Goal: Information Seeking & Learning: Learn about a topic

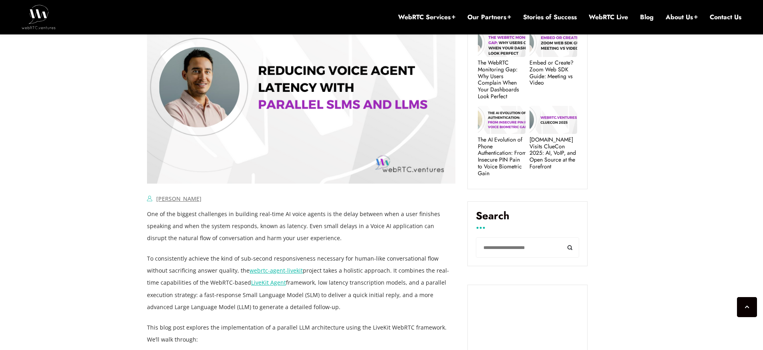
scroll to position [384, 0]
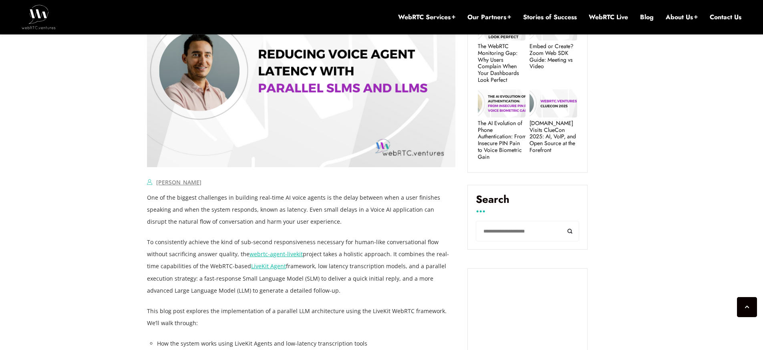
click at [183, 197] on p "One of the biggest challenges in building real-time AI voice agents is the dela…" at bounding box center [301, 209] width 308 height 36
click at [292, 197] on p "One of the biggest challenges in building real-time AI voice agents is the dela…" at bounding box center [301, 209] width 308 height 36
click at [361, 200] on p "One of the biggest challenges in building real-time AI voice agents is the dela…" at bounding box center [301, 209] width 308 height 36
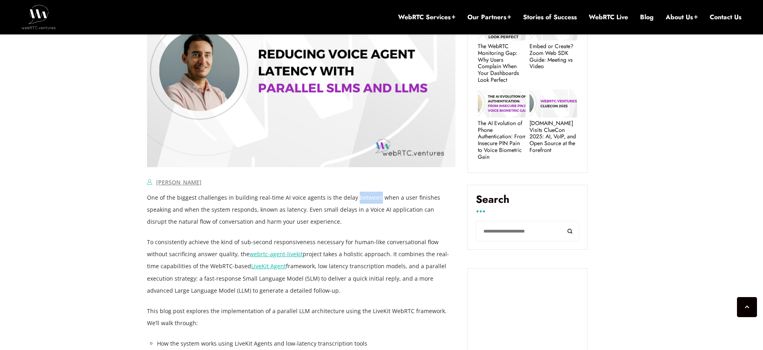
click at [361, 200] on p "One of the biggest challenges in building real-time AI voice agents is the dela…" at bounding box center [301, 209] width 308 height 36
click at [195, 210] on p "One of the biggest challenges in building real-time AI voice agents is the dela…" at bounding box center [301, 209] width 308 height 36
click at [217, 210] on p "One of the biggest challenges in building real-time AI voice agents is the dela…" at bounding box center [301, 209] width 308 height 36
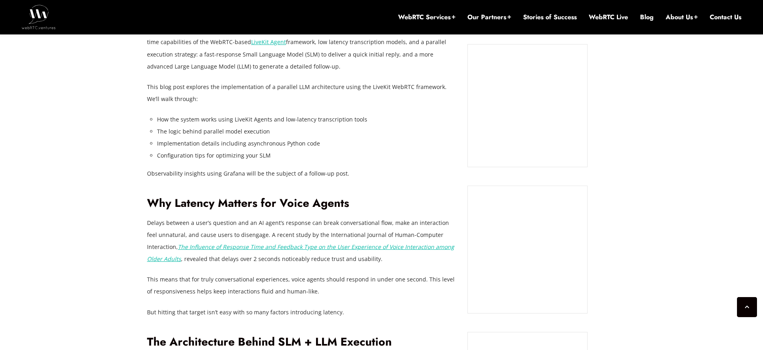
scroll to position [625, 0]
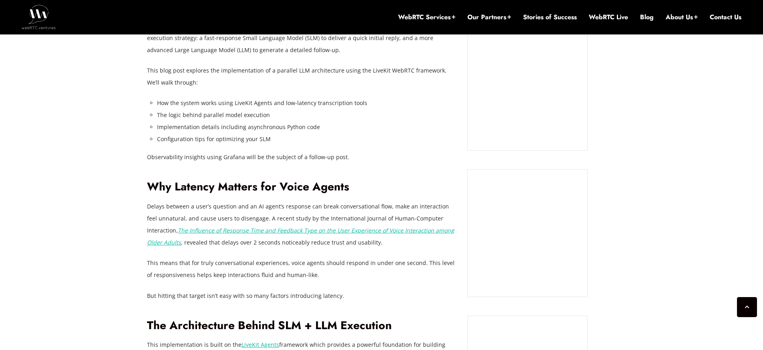
click at [193, 188] on h2 "Why Latency Matters for Voice Agents" at bounding box center [301, 187] width 308 height 14
click at [246, 186] on h2 "Why Latency Matters for Voice Agents" at bounding box center [301, 187] width 308 height 14
click at [321, 188] on h2 "Why Latency Matters for Voice Agents" at bounding box center [301, 187] width 308 height 14
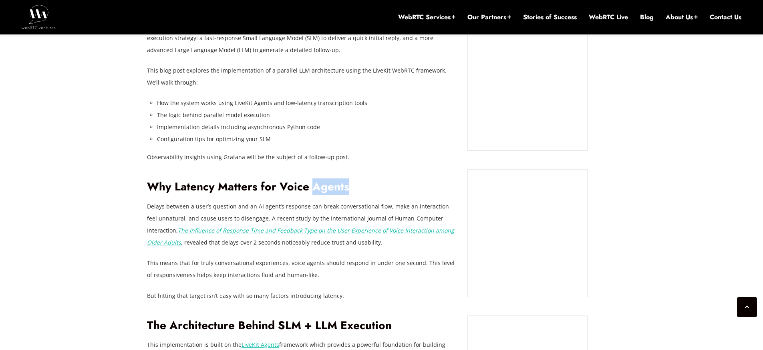
click at [321, 188] on h2 "Why Latency Matters for Voice Agents" at bounding box center [301, 187] width 308 height 14
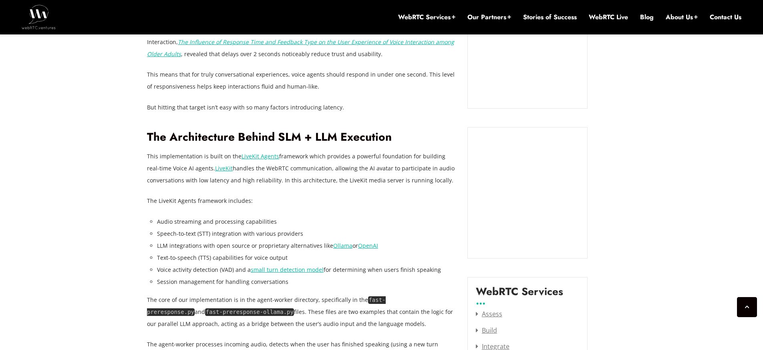
scroll to position [817, 0]
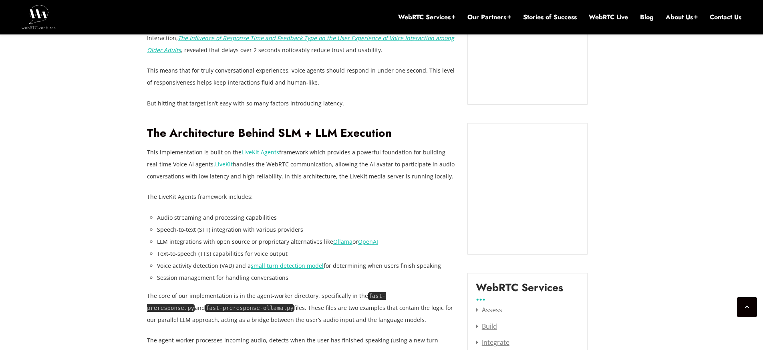
click at [249, 135] on h2 "The Architecture Behind SLM + LLM Execution" at bounding box center [301, 133] width 308 height 14
click at [364, 131] on h2 "The Architecture Behind SLM + LLM Execution" at bounding box center [301, 133] width 308 height 14
click at [182, 152] on p "This implementation is built on the LiveKit Agents framework which provides a p…" at bounding box center [301, 164] width 308 height 36
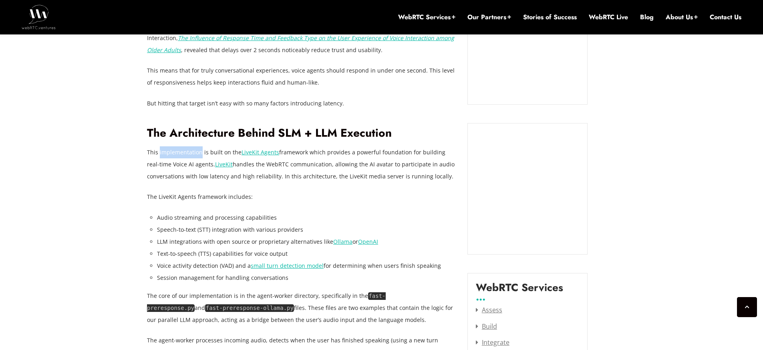
click at [182, 152] on p "This implementation is built on the LiveKit Agents framework which provides a p…" at bounding box center [301, 164] width 308 height 36
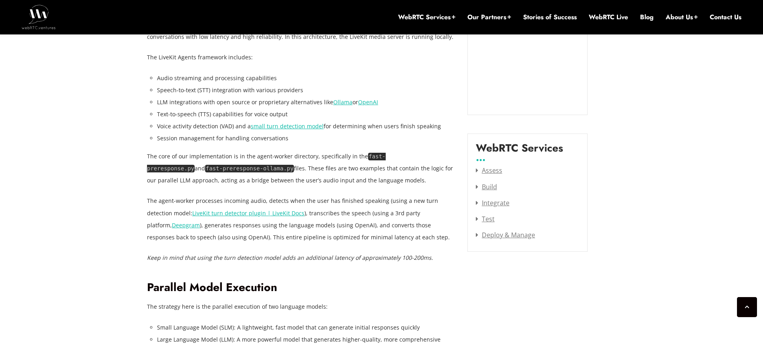
scroll to position [961, 0]
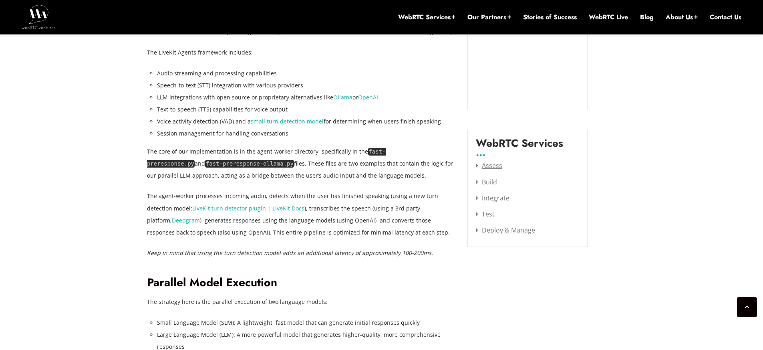
click at [287, 198] on p "The agent-worker processes incoming audio, detects when the user has finished s…" at bounding box center [301, 214] width 308 height 48
click at [153, 209] on p "The agent-worker processes incoming audio, detects when the user has finished s…" at bounding box center [301, 214] width 308 height 48
click at [294, 209] on p "The agent-worker processes incoming audio, detects when the user has finished s…" at bounding box center [301, 214] width 308 height 48
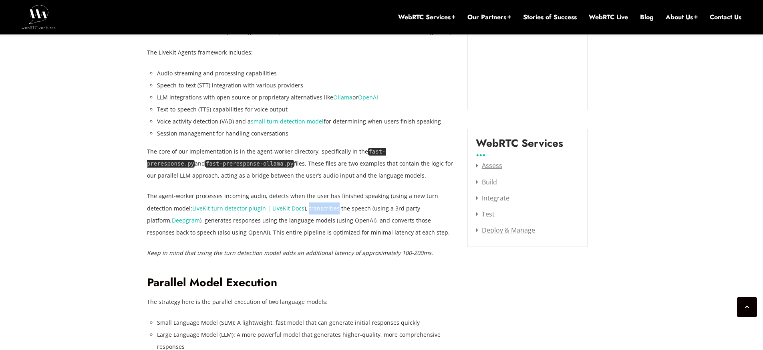
click at [294, 209] on p "The agent-worker processes incoming audio, detects when the user has finished s…" at bounding box center [301, 214] width 308 height 48
click at [330, 208] on p "The agent-worker processes incoming audio, detects when the user has finished s…" at bounding box center [301, 214] width 308 height 48
click at [392, 208] on p "The agent-worker processes incoming audio, detects when the user has finished s…" at bounding box center [301, 214] width 308 height 48
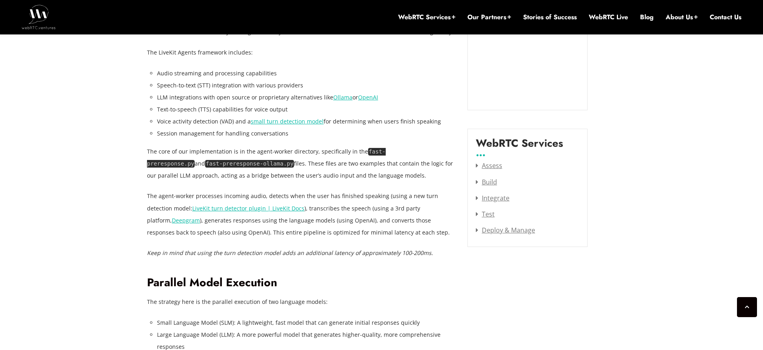
click at [155, 219] on p "The agent-worker processes incoming audio, detects when the user has finished s…" at bounding box center [301, 214] width 308 height 48
click at [238, 219] on p "The agent-worker processes incoming audio, detects when the user has finished s…" at bounding box center [301, 214] width 308 height 48
click at [257, 221] on p "The agent-worker processes incoming audio, detects when the user has finished s…" at bounding box center [301, 214] width 308 height 48
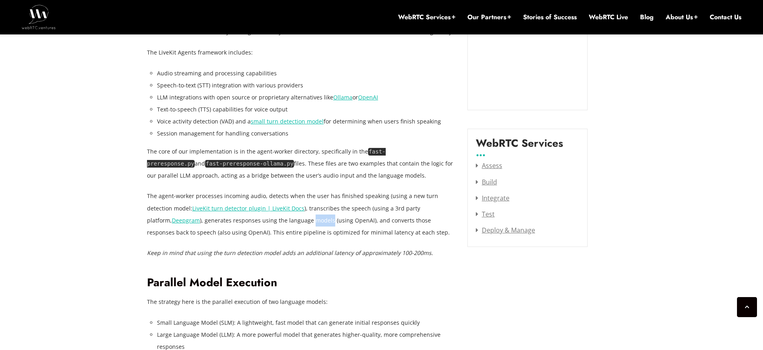
click at [257, 221] on p "The agent-worker processes incoming audio, detects when the user has finished s…" at bounding box center [301, 214] width 308 height 48
click at [335, 221] on p "The agent-worker processes incoming audio, detects when the user has finished s…" at bounding box center [301, 214] width 308 height 48
click at [205, 232] on p "The agent-worker processes incoming audio, detects when the user has finished s…" at bounding box center [301, 214] width 308 height 48
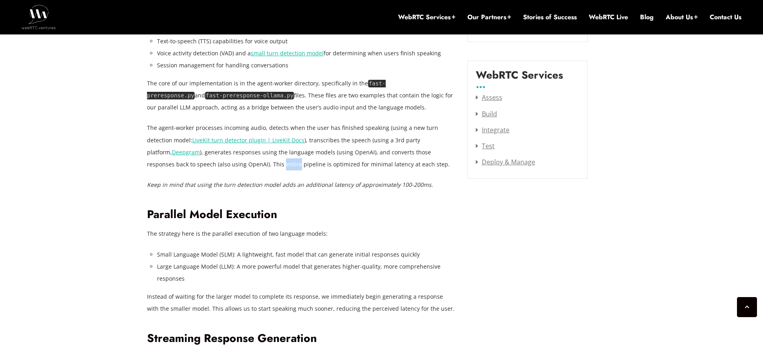
scroll to position [1057, 0]
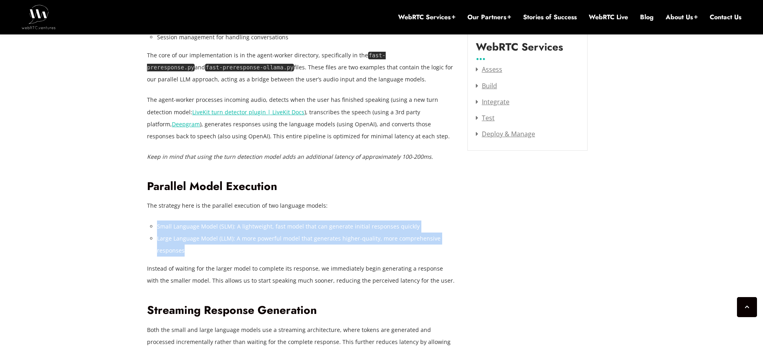
drag, startPoint x: 188, startPoint y: 251, endPoint x: 155, endPoint y: 226, distance: 41.4
copy ul "Small Language Model (SLM): A lightweight, fast model that can generate initial…"
click at [201, 252] on li "Large Language Model (LLM): A more powerful model that generates higher-quality…" at bounding box center [306, 244] width 298 height 24
drag, startPoint x: 196, startPoint y: 250, endPoint x: 154, endPoint y: 225, distance: 48.6
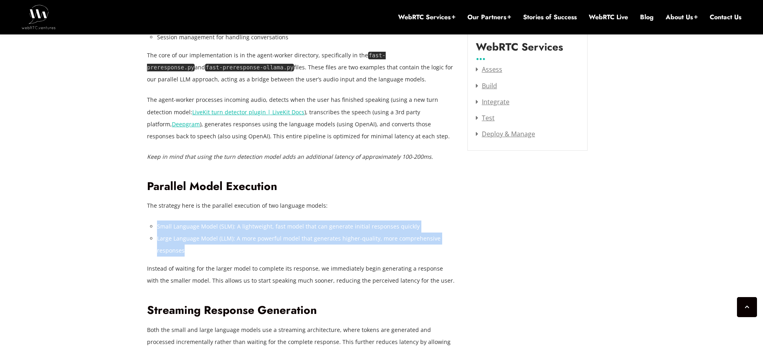
copy ul "Small Language Model (SLM): A lightweight, fast model that can generate initial…"
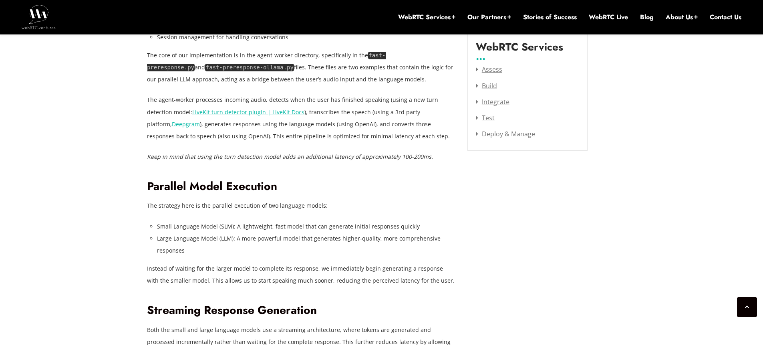
click at [432, 279] on p "Instead of waiting for the larger model to complete its response, we immediatel…" at bounding box center [301, 274] width 308 height 24
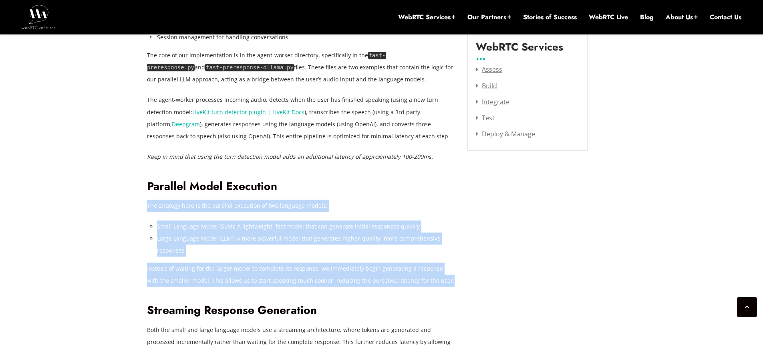
drag, startPoint x: 305, startPoint y: 267, endPoint x: 147, endPoint y: 207, distance: 168.6
copy div "The strategy here is the parallel execution of two language models: Small Langu…"
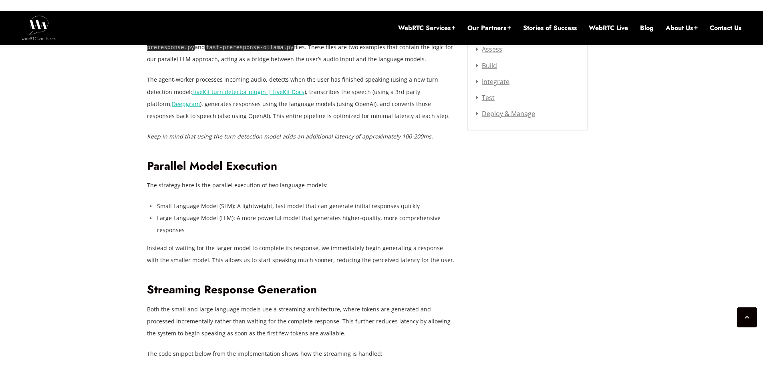
scroll to position [1153, 0]
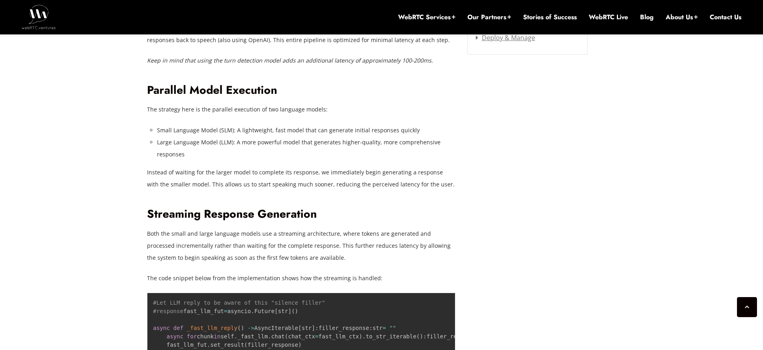
click at [279, 215] on h2 "Streaming Response Generation" at bounding box center [301, 214] width 308 height 14
